Goal: Find specific page/section: Find specific page/section

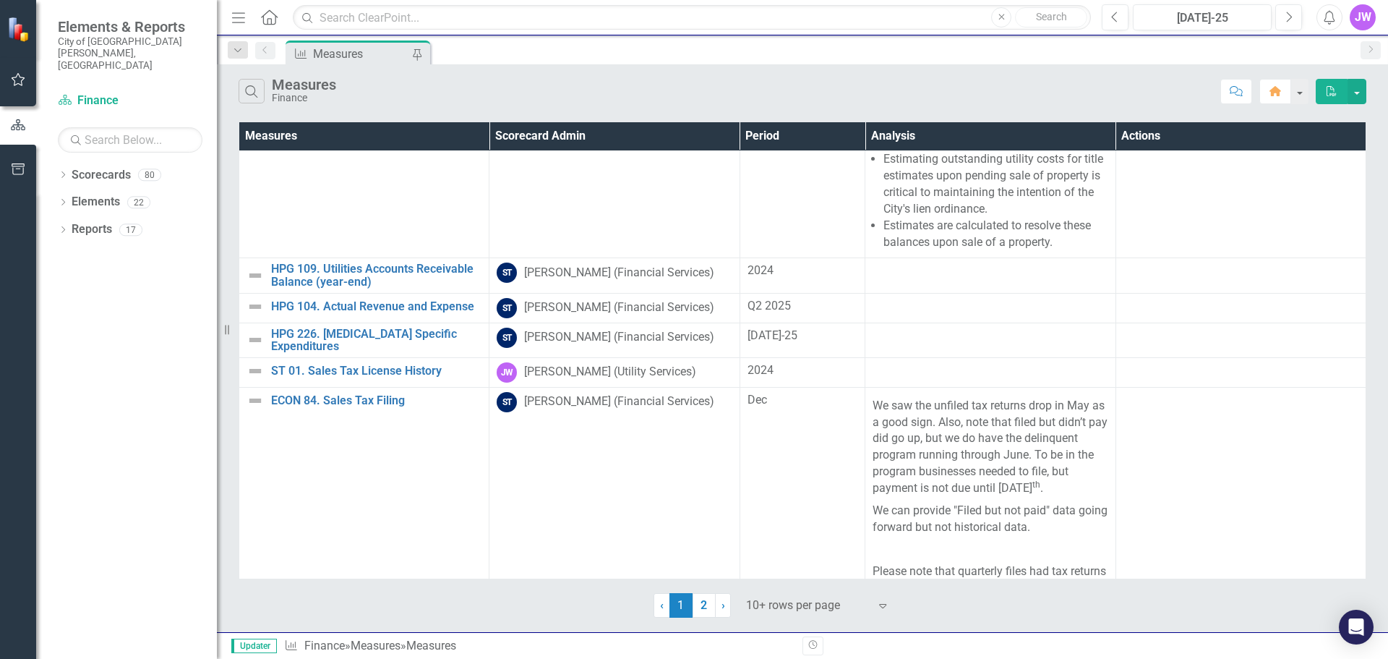
scroll to position [925, 0]
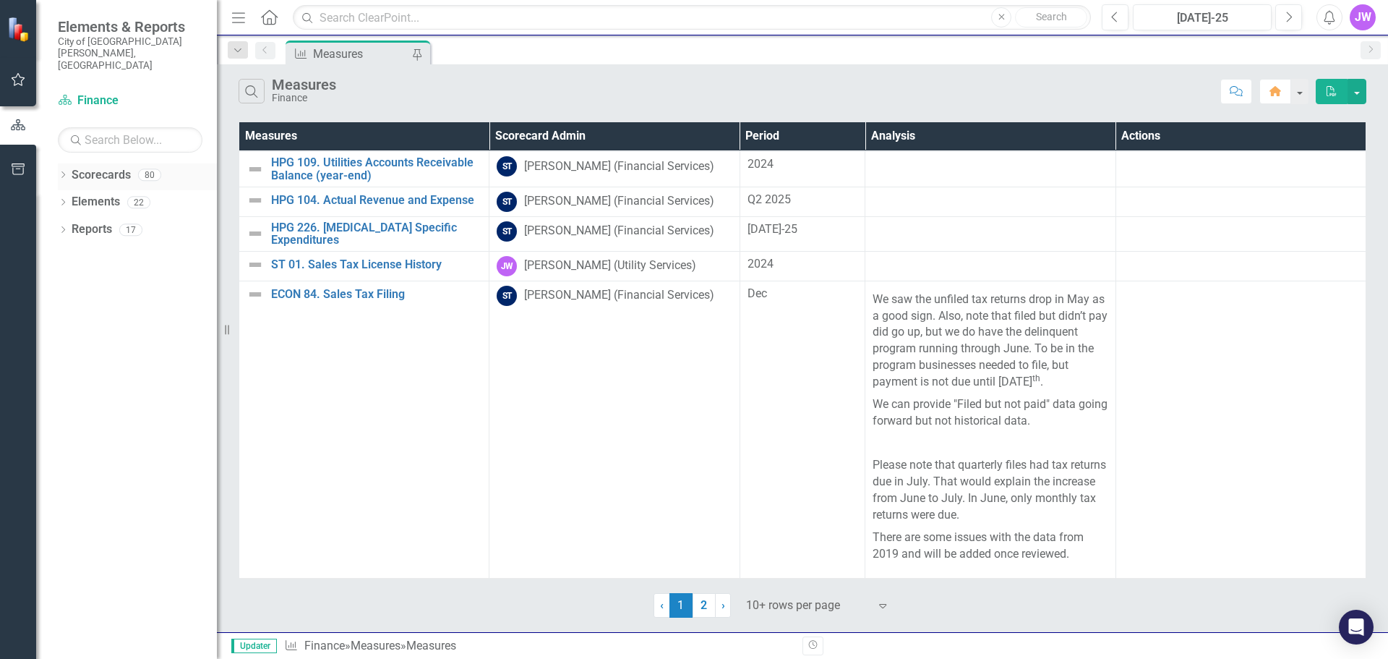
click at [61, 171] on div "Dropdown" at bounding box center [63, 177] width 10 height 12
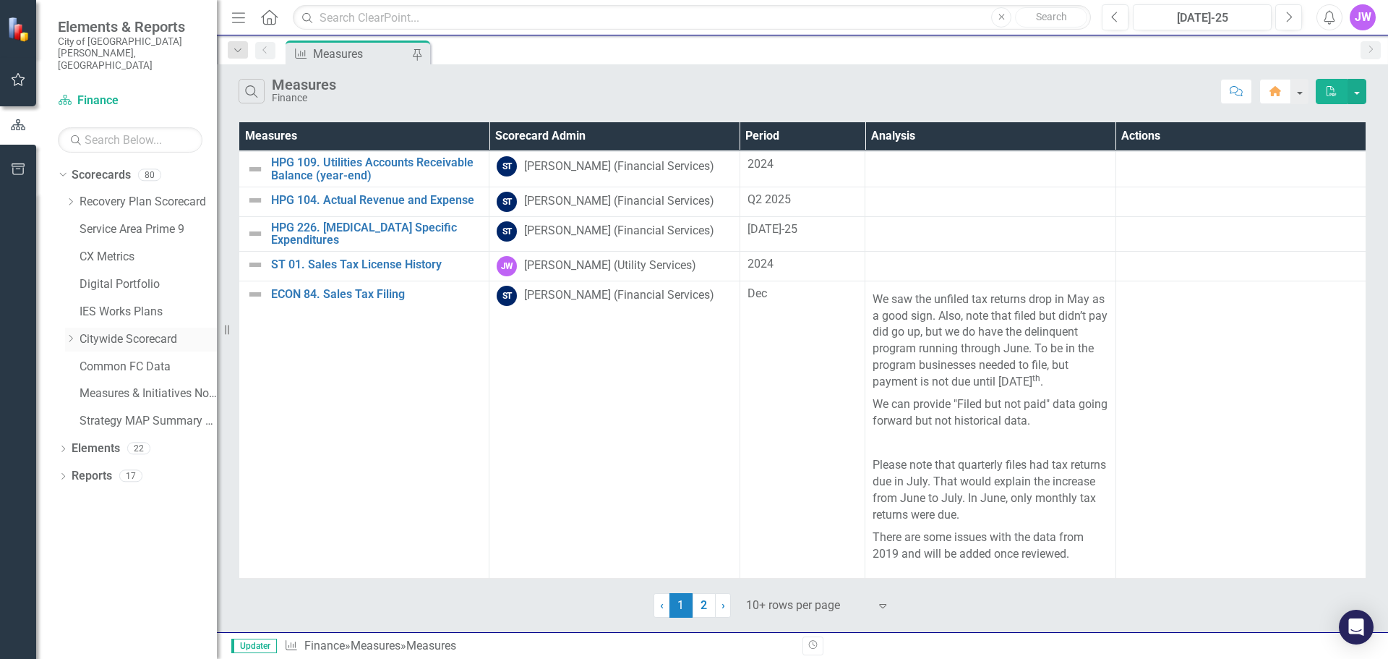
click at [72, 333] on div "Dropdown" at bounding box center [70, 339] width 11 height 12
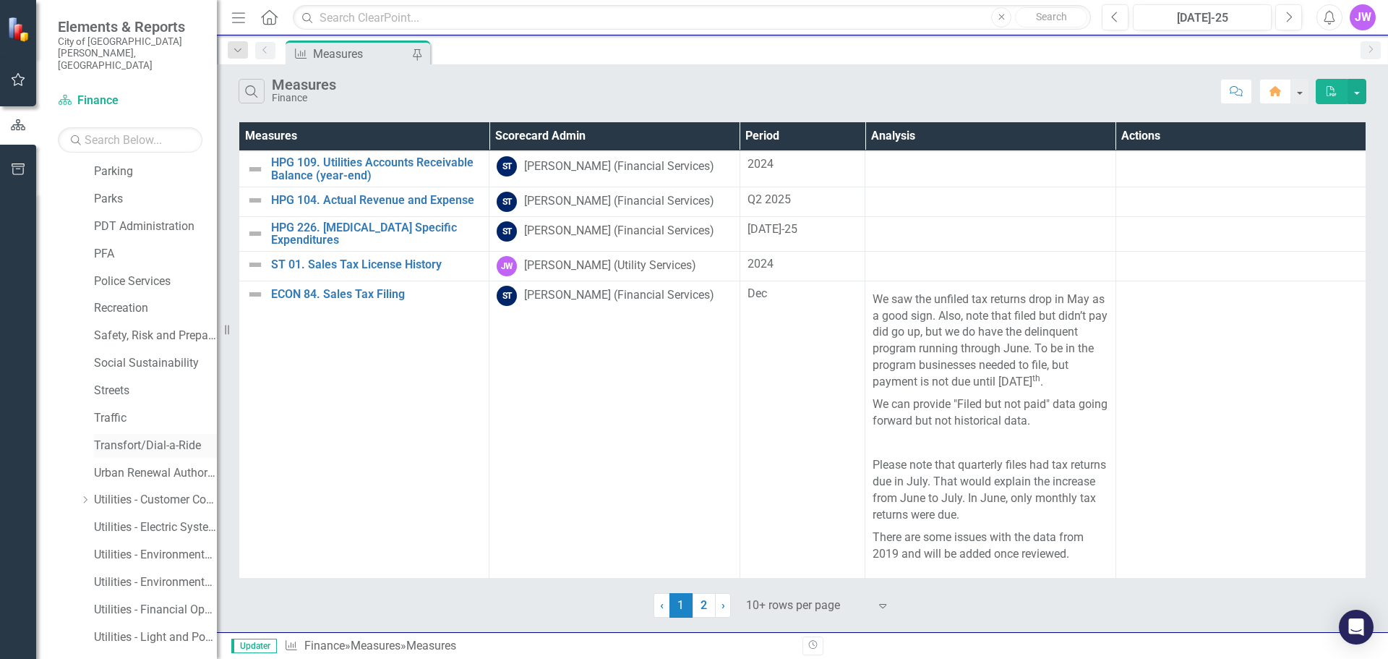
scroll to position [795, 0]
click at [140, 466] on link "Utilities - Customer Connections" at bounding box center [155, 474] width 123 height 17
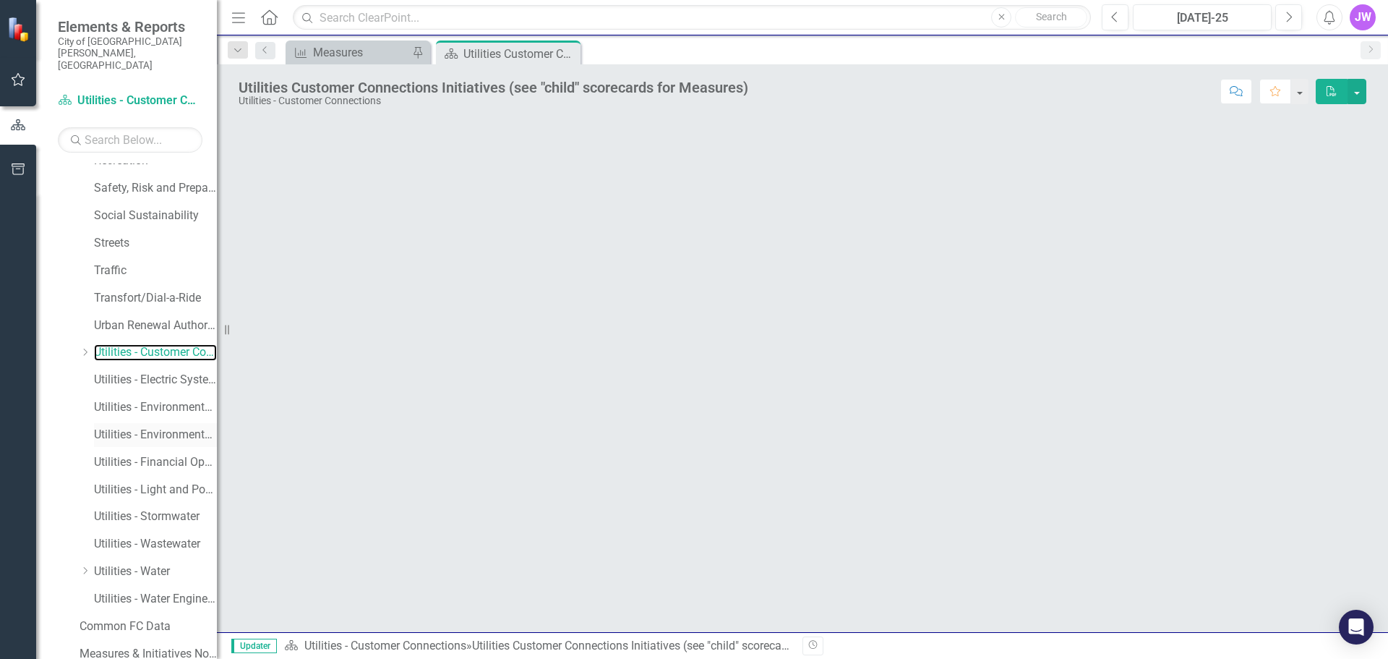
scroll to position [940, 0]
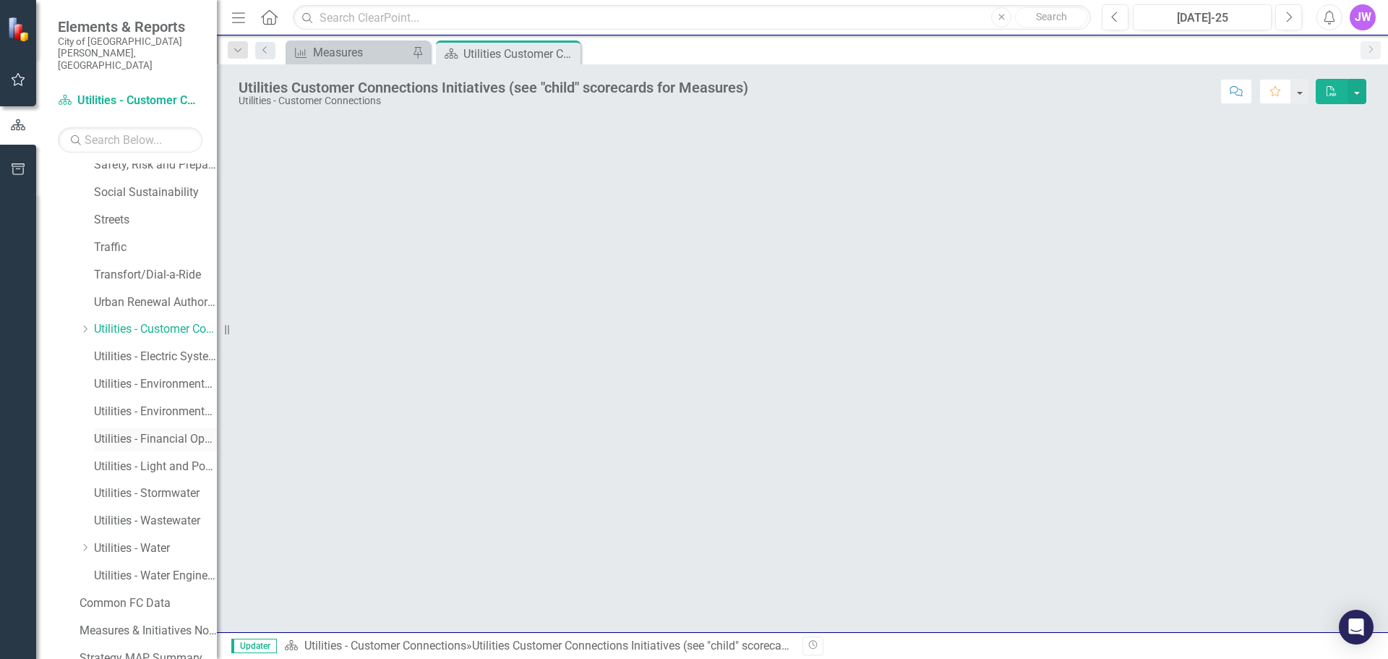
click at [153, 431] on link "Utilities - Financial Operations" at bounding box center [155, 439] width 123 height 17
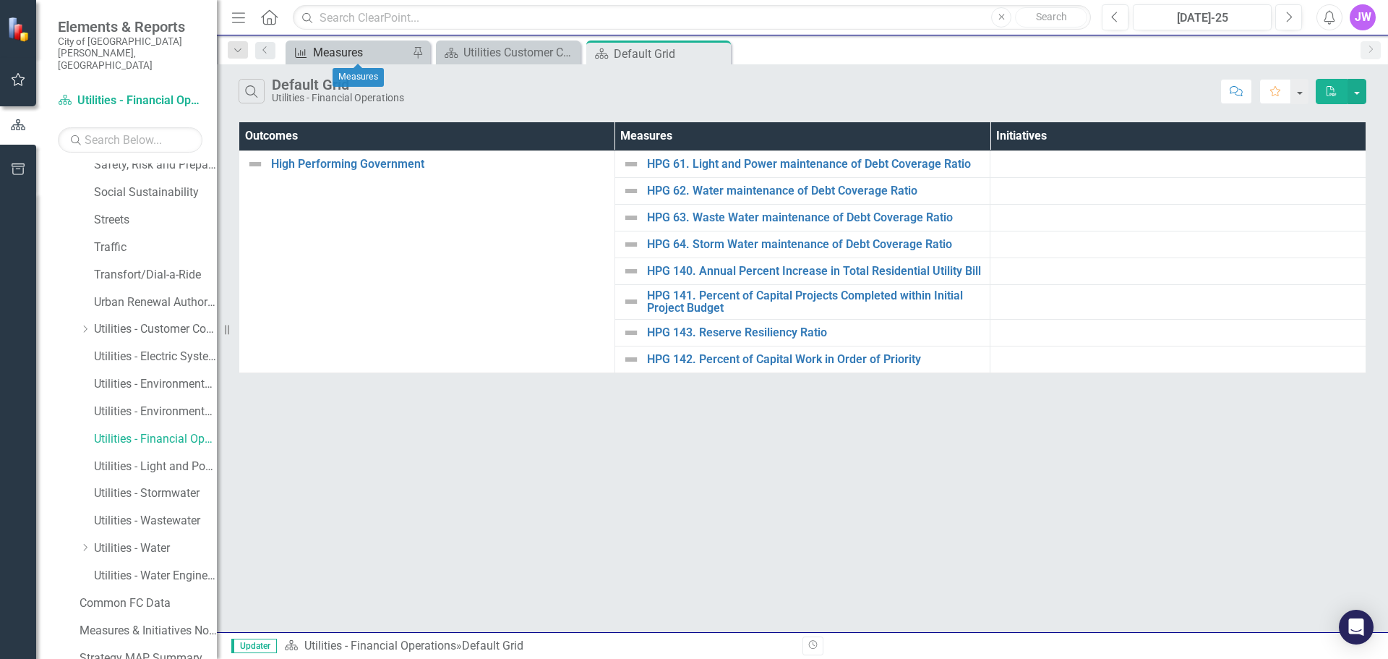
click at [403, 46] on div "Measures" at bounding box center [360, 52] width 95 height 18
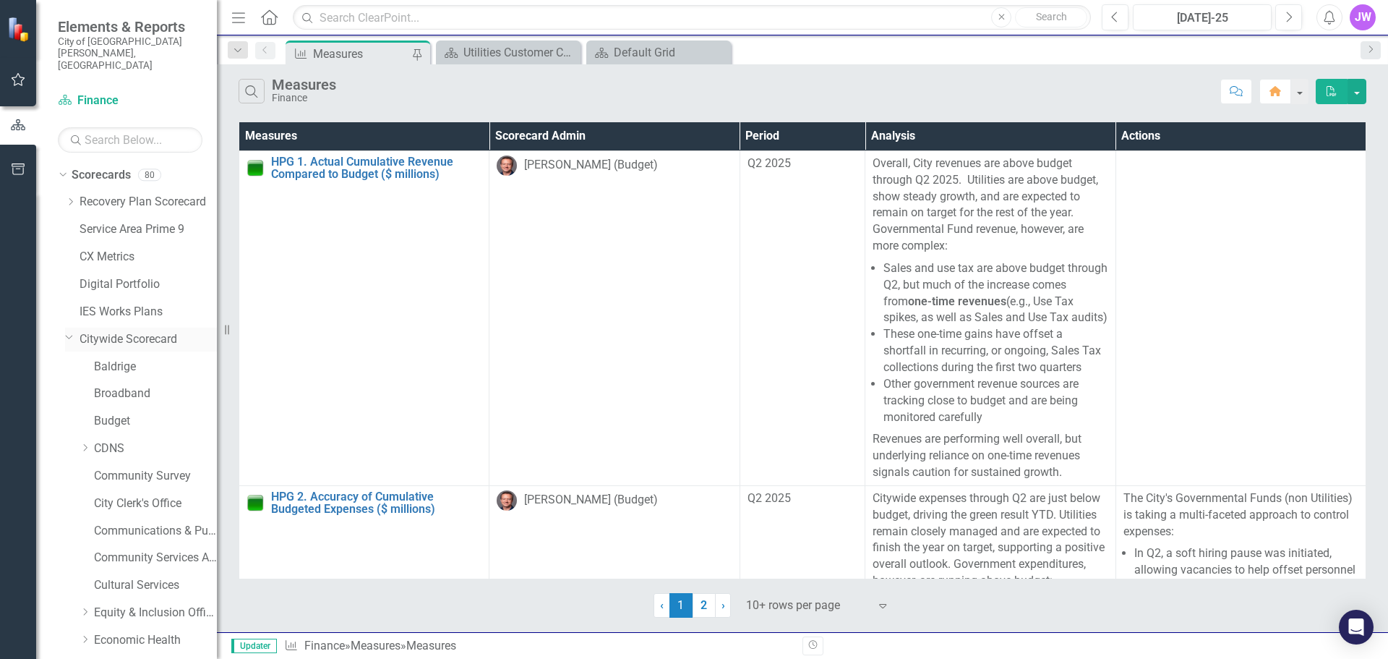
click at [71, 336] on icon at bounding box center [69, 338] width 7 height 4
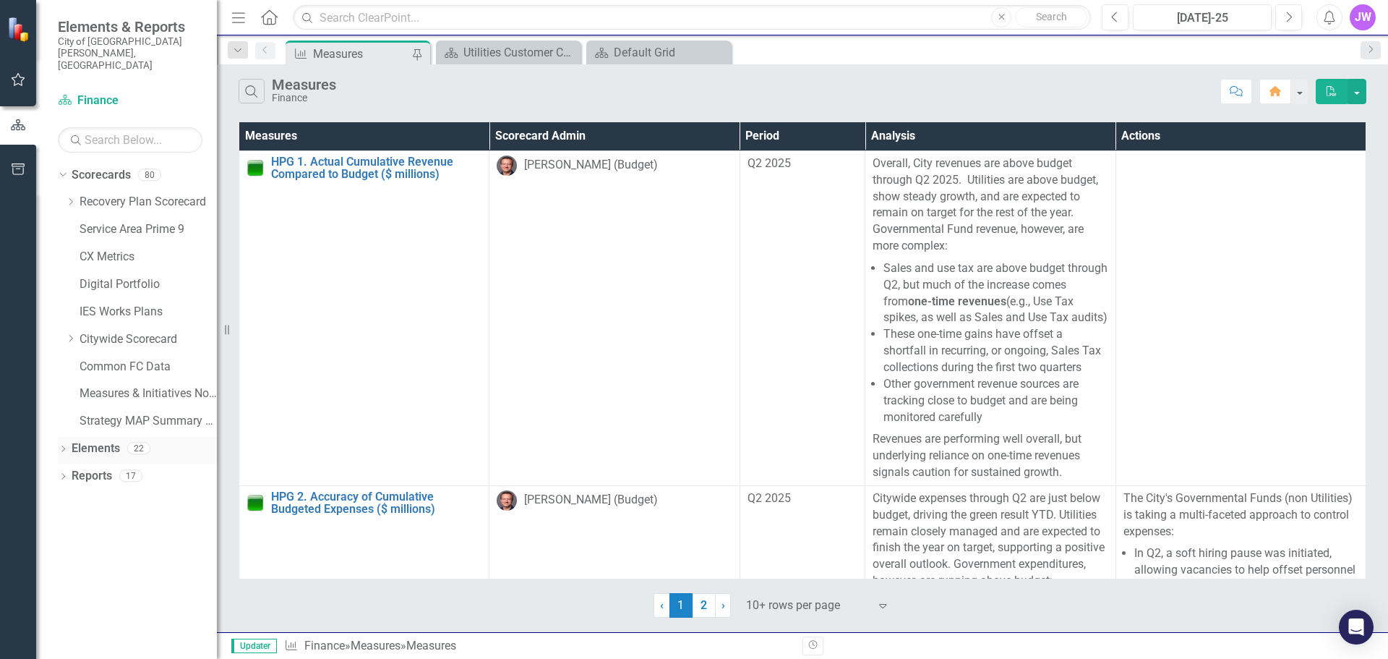
click at [67, 446] on icon "Dropdown" at bounding box center [63, 450] width 10 height 8
click at [67, 443] on div "Dropdown" at bounding box center [60, 448] width 12 height 10
click at [69, 464] on div "Dropdown Reports 17" at bounding box center [137, 477] width 159 height 27
click at [64, 474] on icon "Dropdown" at bounding box center [63, 478] width 10 height 8
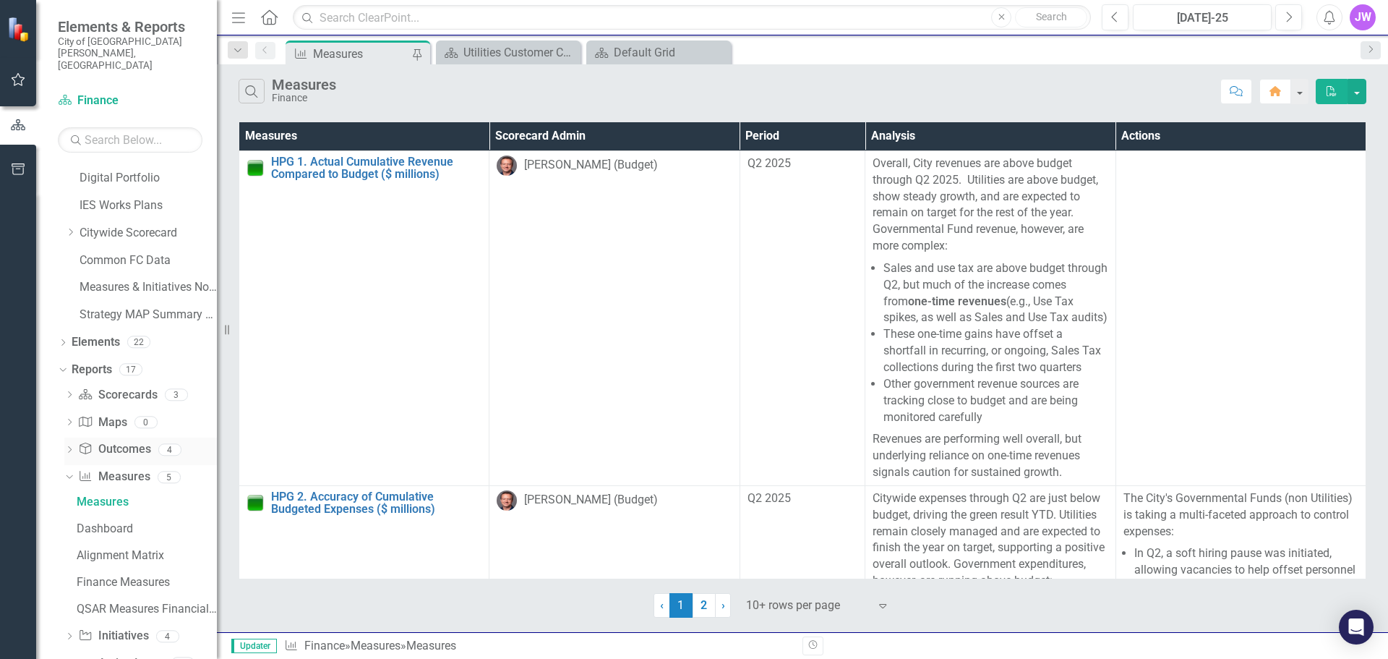
scroll to position [124, 0]
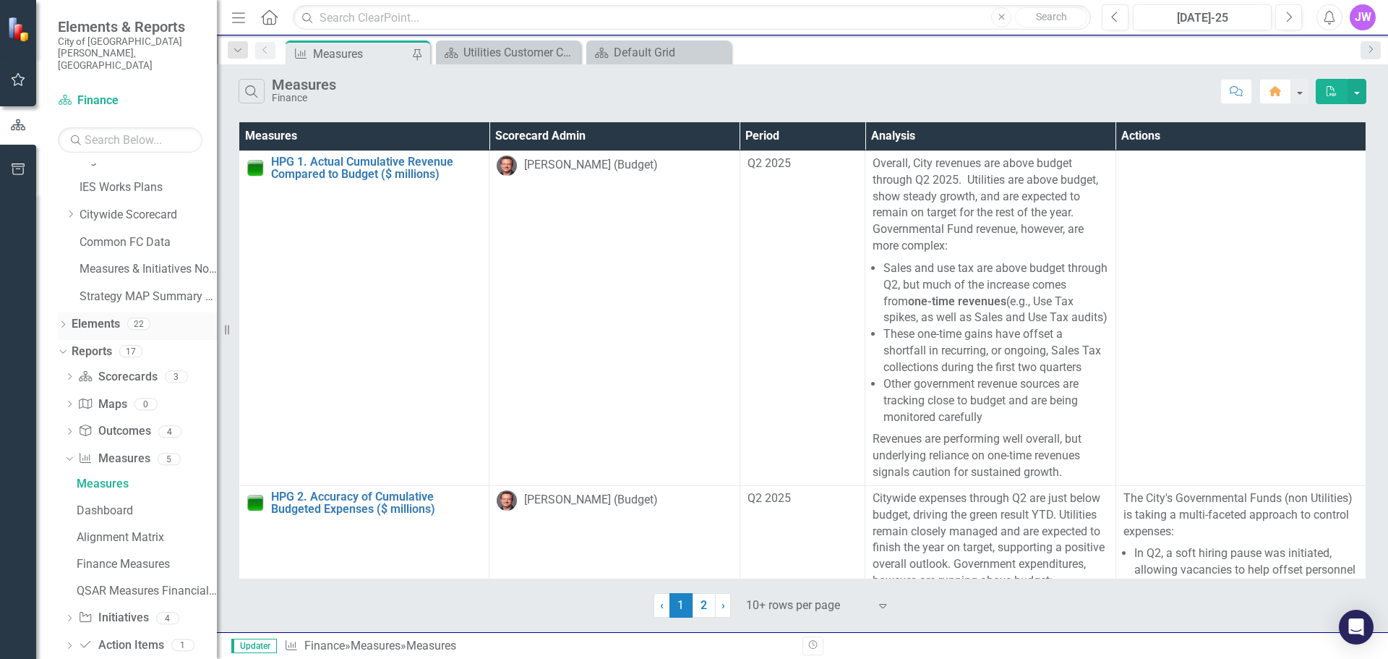
click at [63, 322] on icon "Dropdown" at bounding box center [63, 326] width 10 height 8
click at [73, 349] on icon "Dropdown" at bounding box center [70, 353] width 10 height 8
click at [72, 427] on icon "Dropdown" at bounding box center [70, 431] width 10 height 8
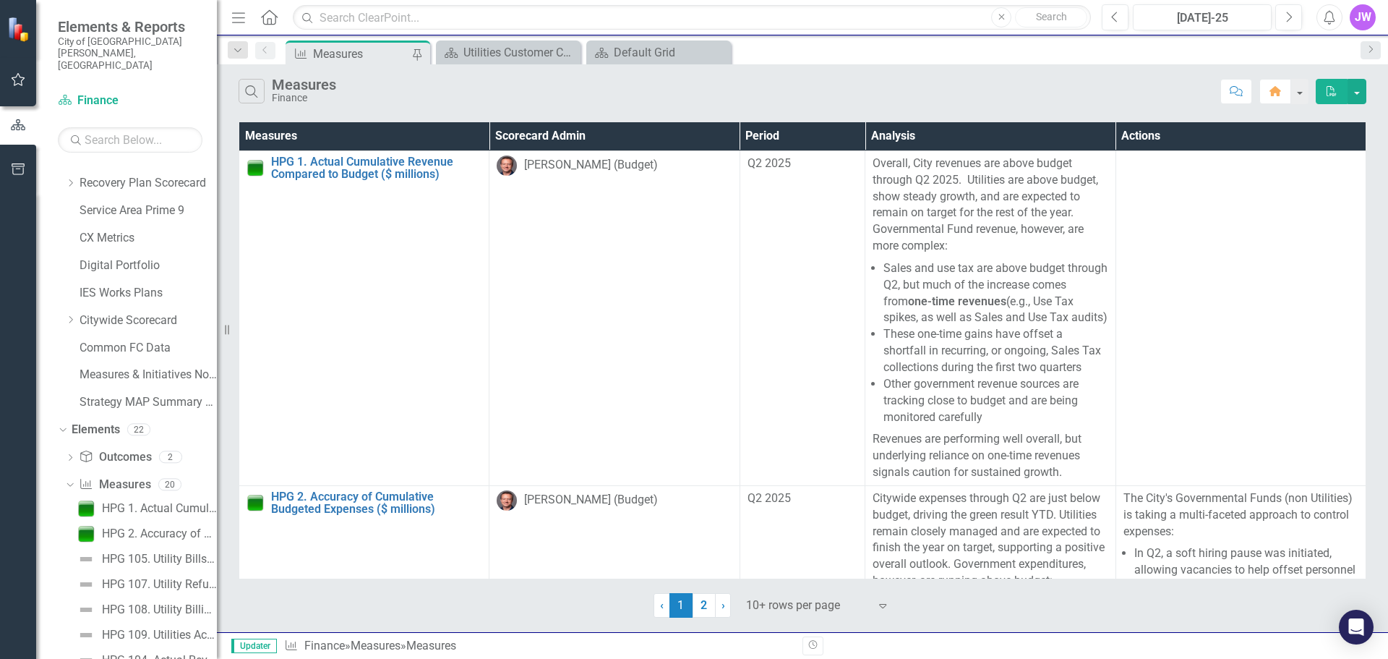
scroll to position [0, 0]
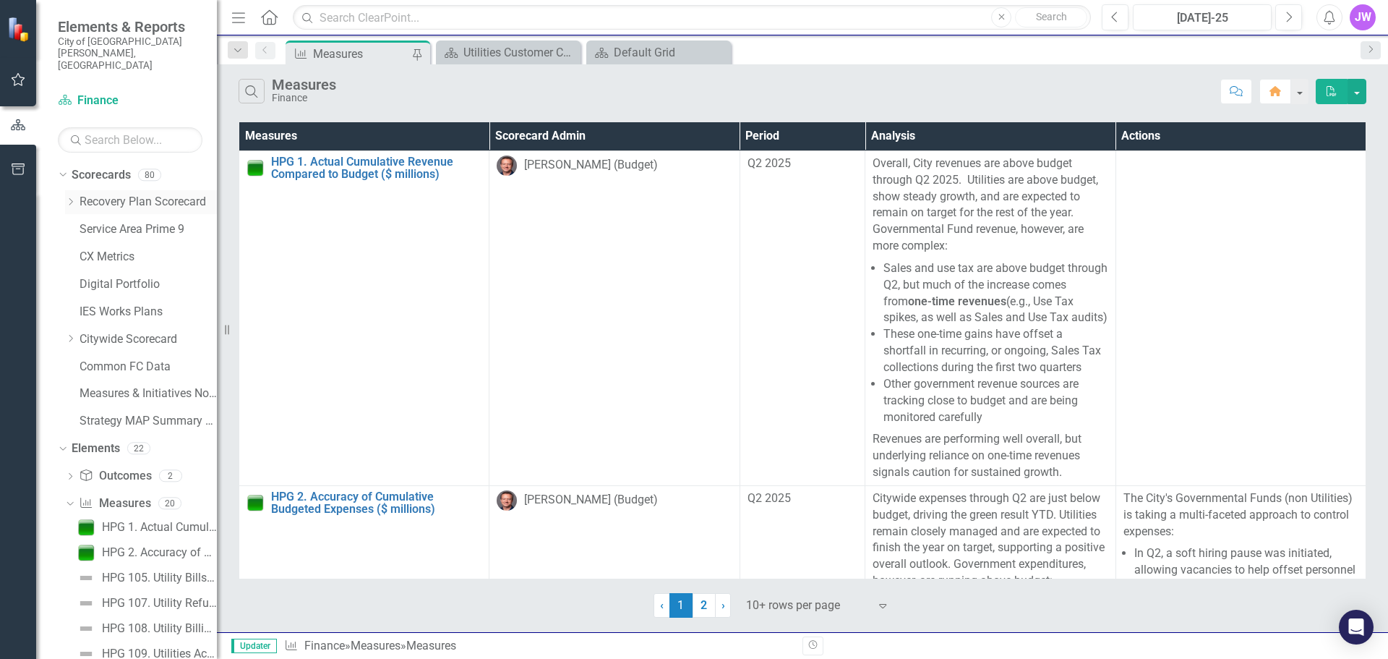
click at [69, 197] on icon "Dropdown" at bounding box center [70, 201] width 11 height 9
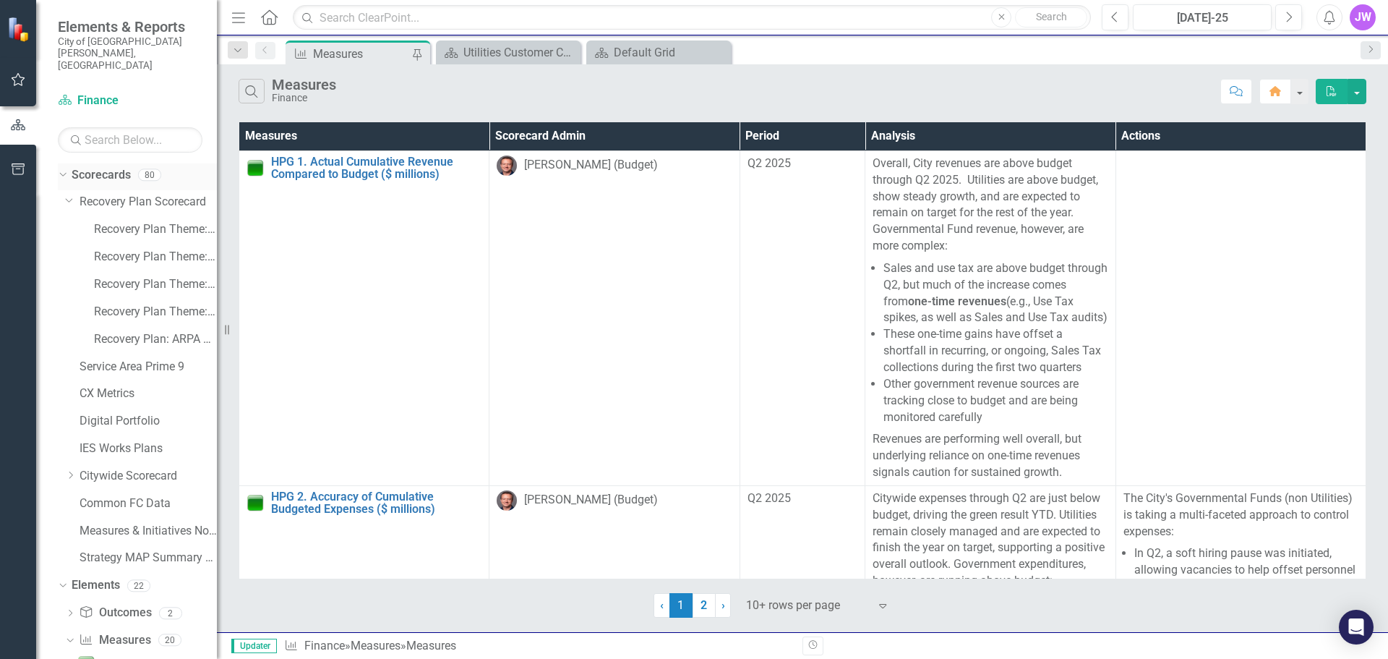
click at [61, 169] on icon "Dropdown" at bounding box center [61, 174] width 8 height 10
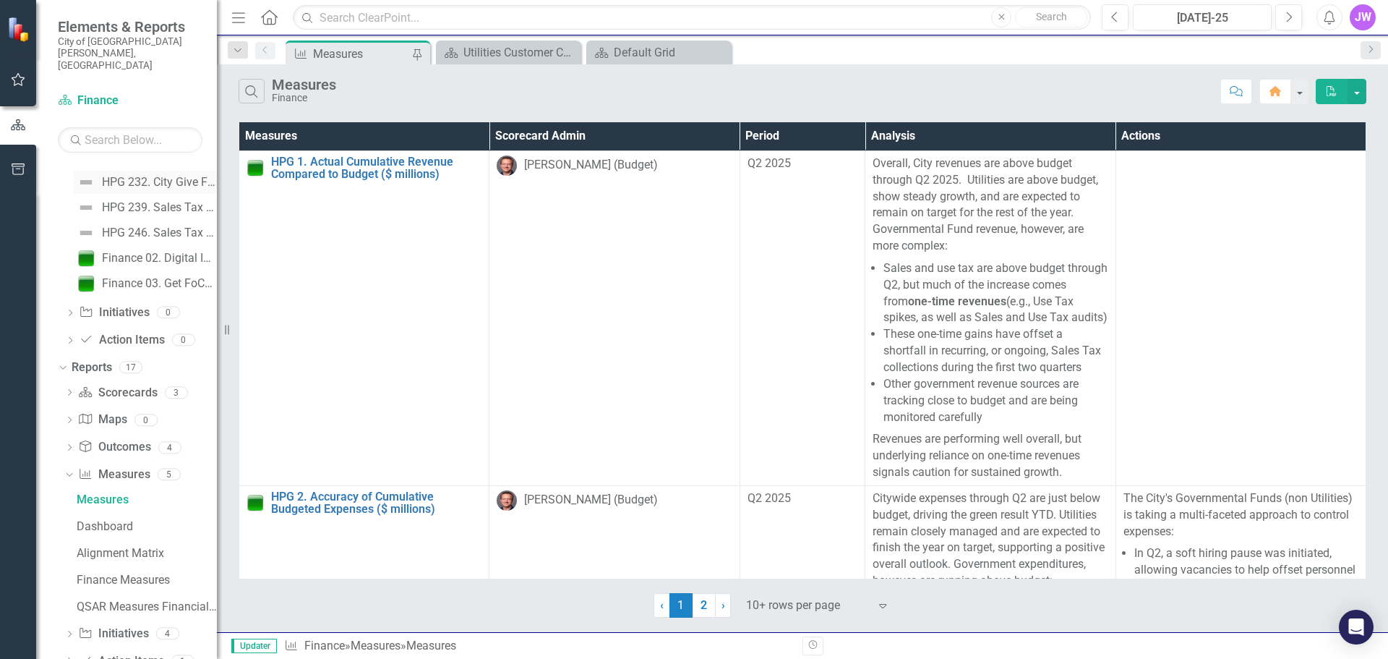
scroll to position [494, 0]
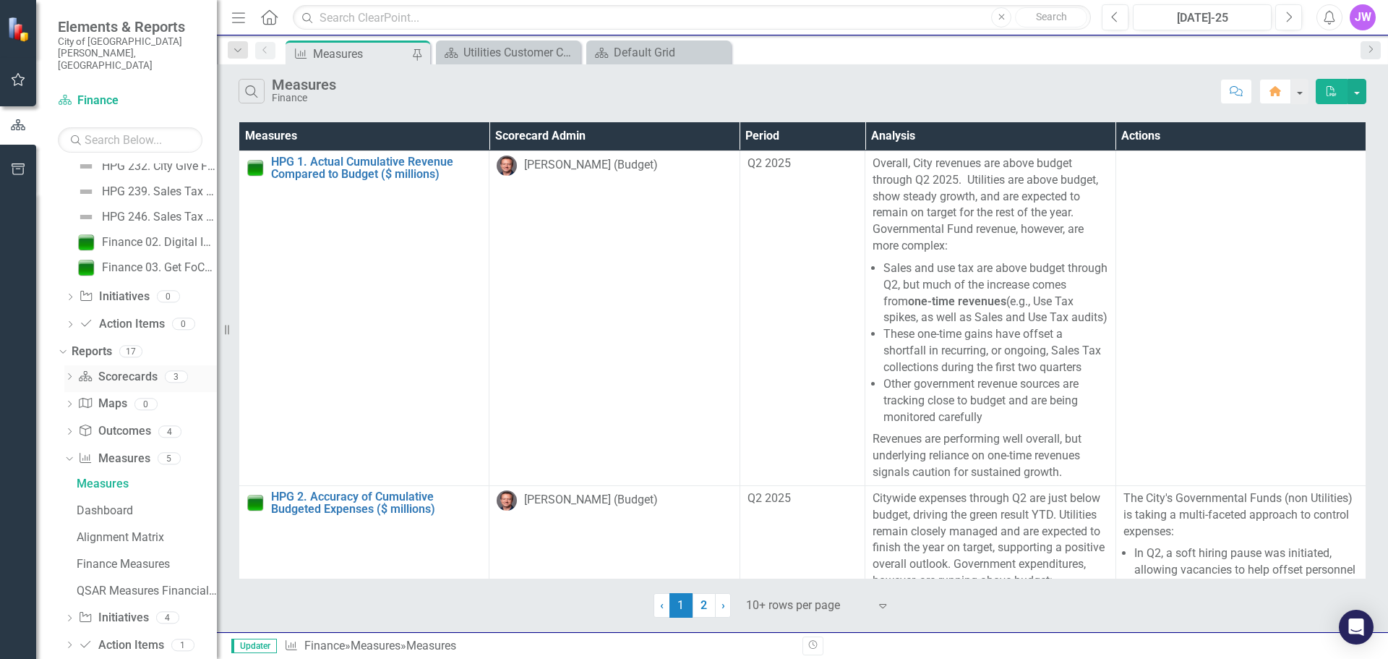
click at [124, 369] on link "Scorecard Scorecards" at bounding box center [117, 377] width 79 height 17
click at [94, 344] on link "Reports" at bounding box center [92, 352] width 40 height 17
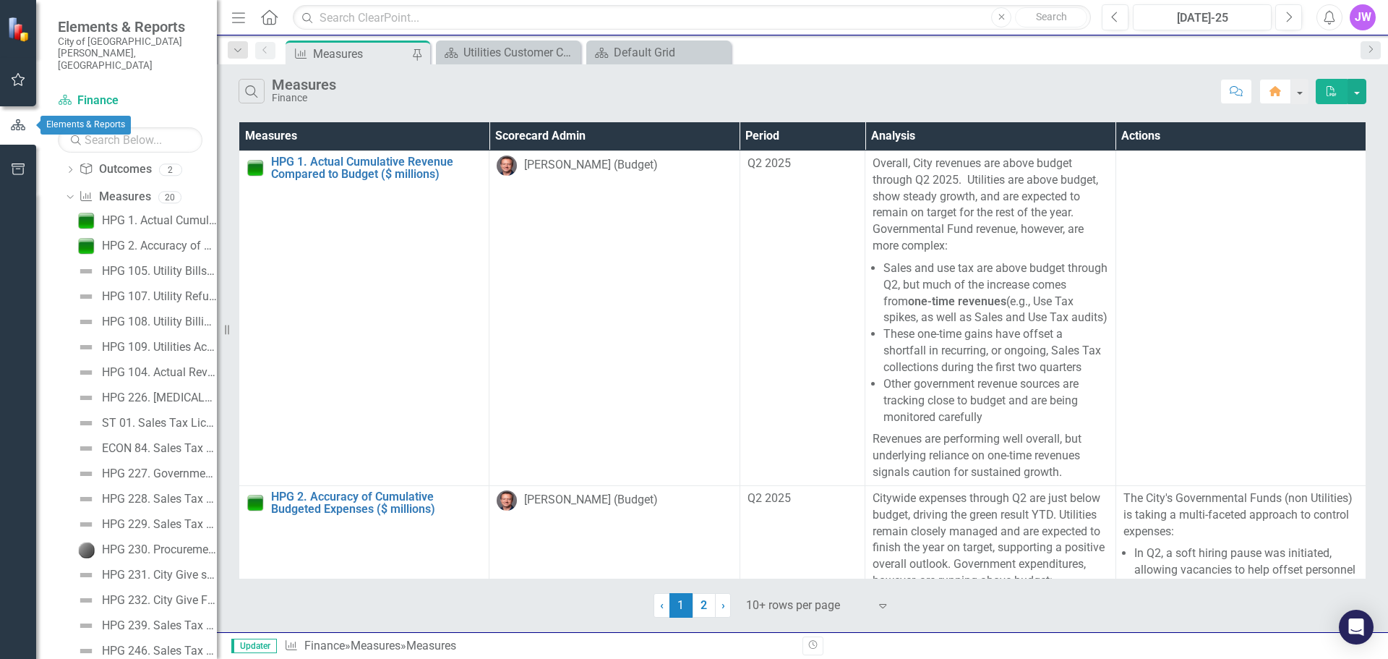
click at [20, 137] on button "button" at bounding box center [18, 126] width 36 height 24
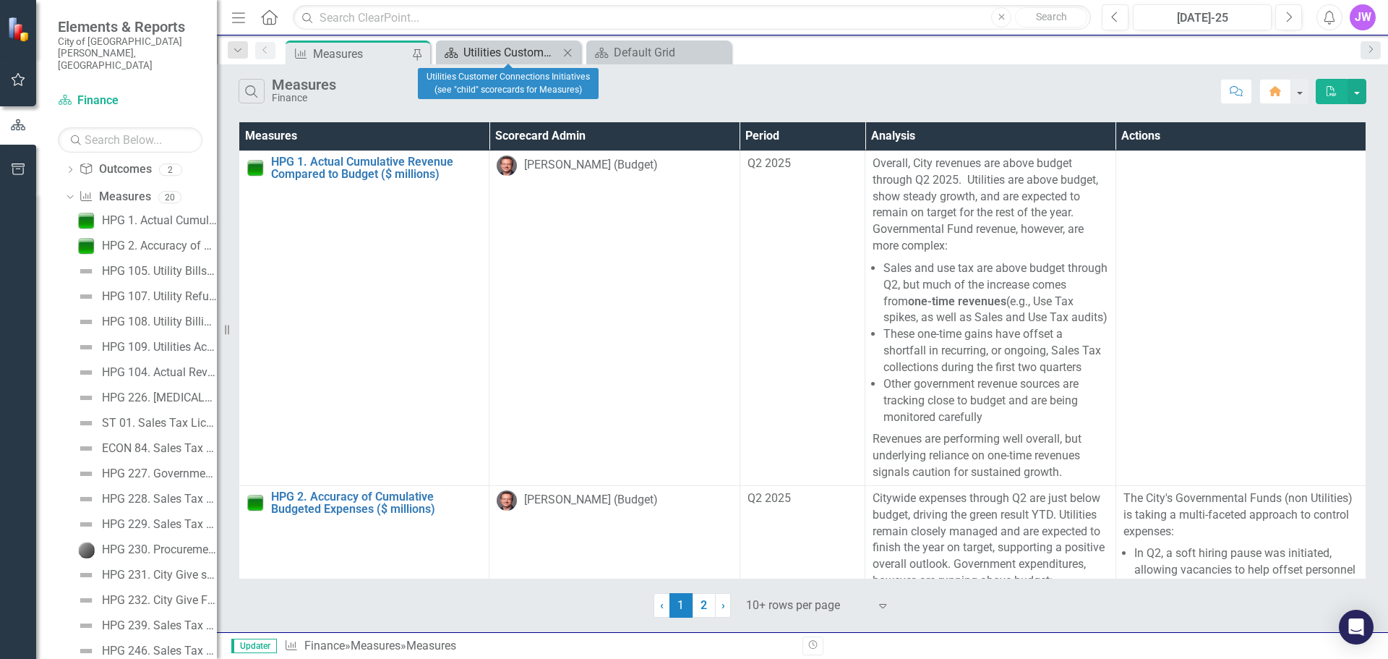
click at [488, 54] on div "Utilities Customer Connections Initiatives (see "child" scorecards for Measures)" at bounding box center [511, 52] width 95 height 18
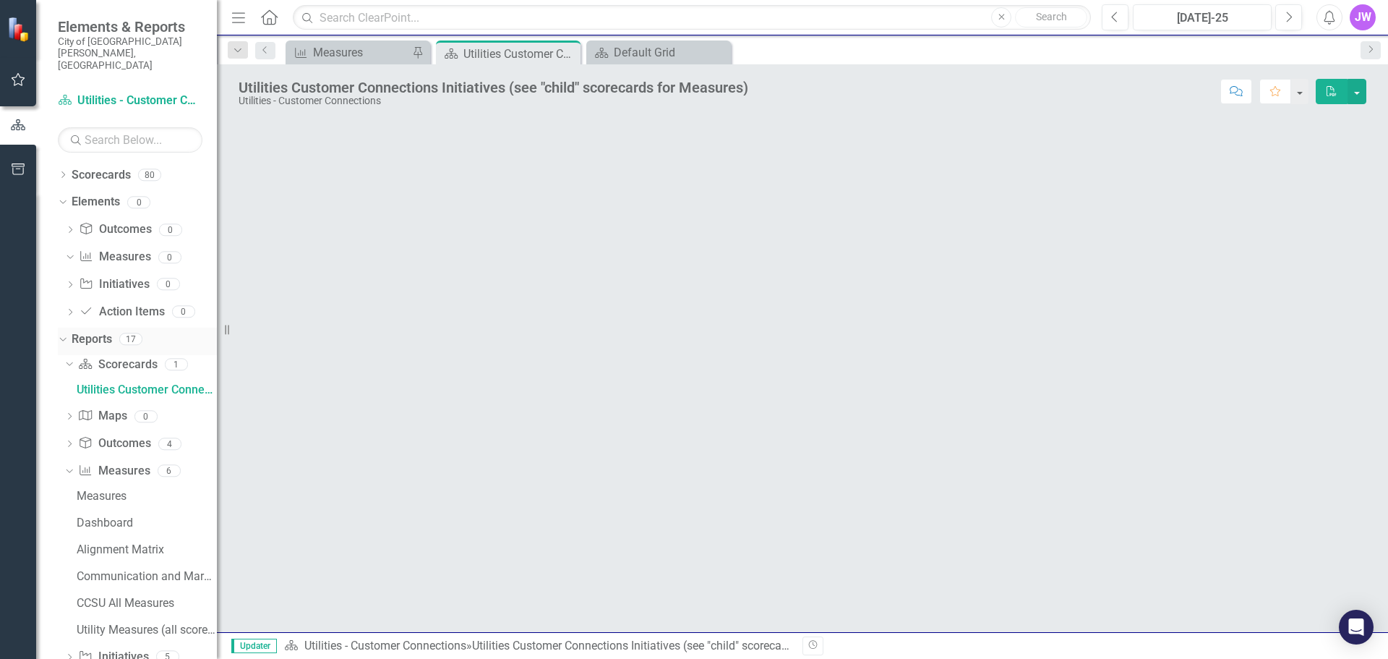
click at [60, 333] on icon "Dropdown" at bounding box center [61, 338] width 8 height 10
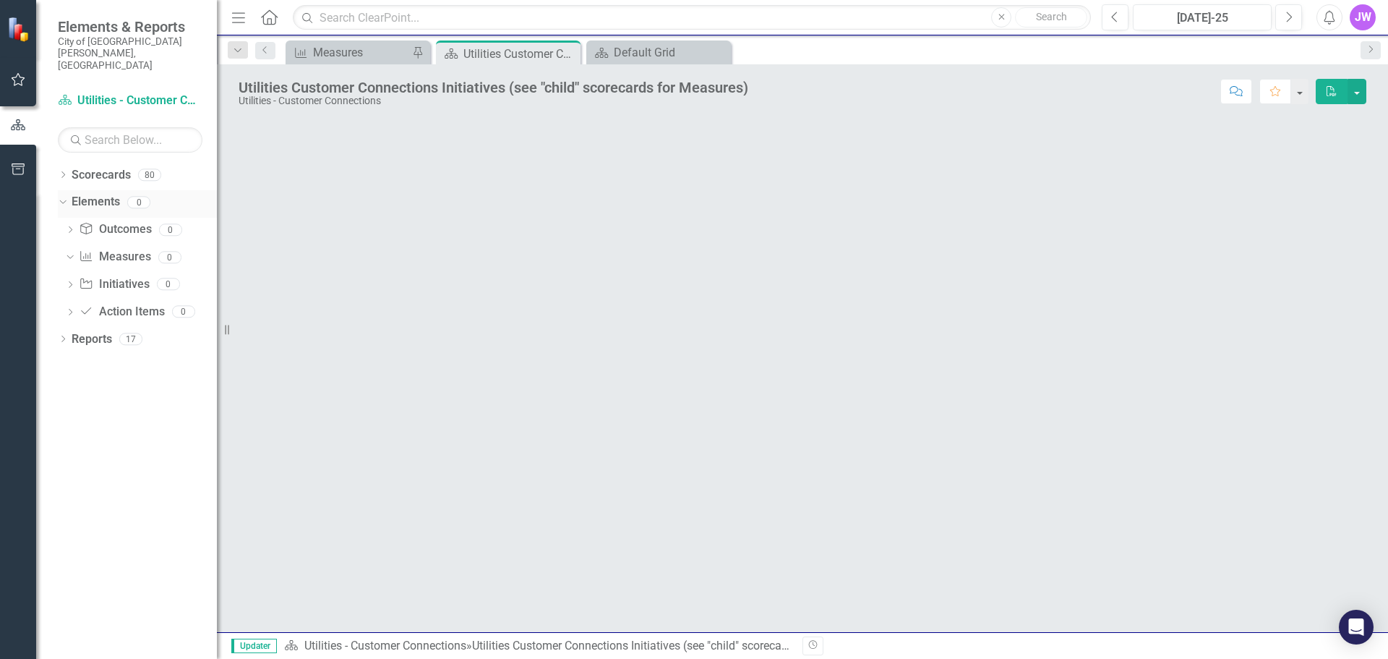
click at [62, 197] on icon "Dropdown" at bounding box center [61, 202] width 8 height 10
